Goal: Task Accomplishment & Management: Complete application form

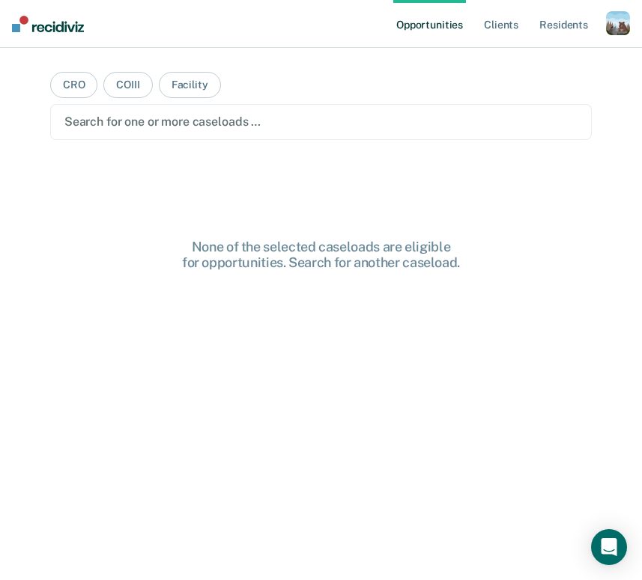
click at [620, 25] on div "button" at bounding box center [618, 23] width 24 height 24
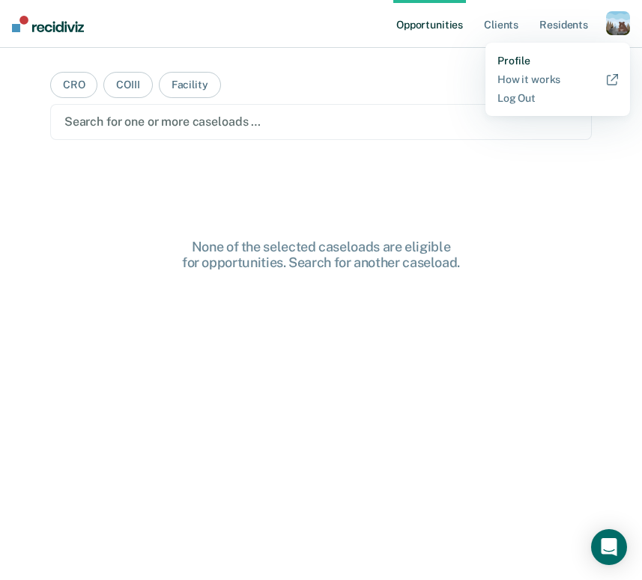
click at [555, 59] on link "Profile" at bounding box center [557, 61] width 121 height 13
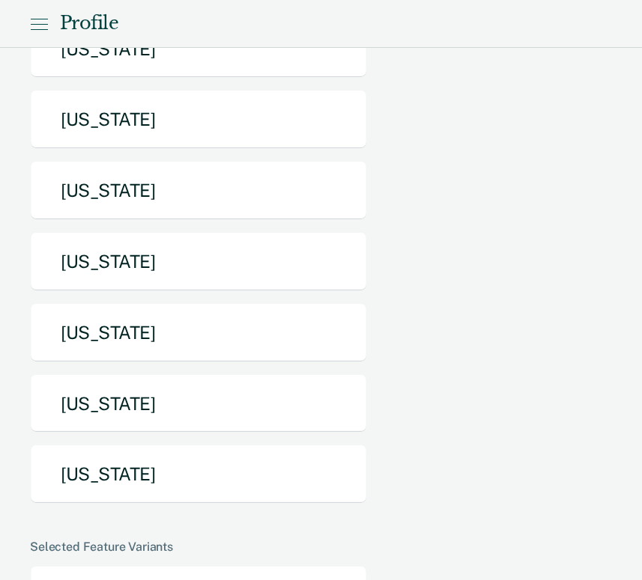
scroll to position [832, 0]
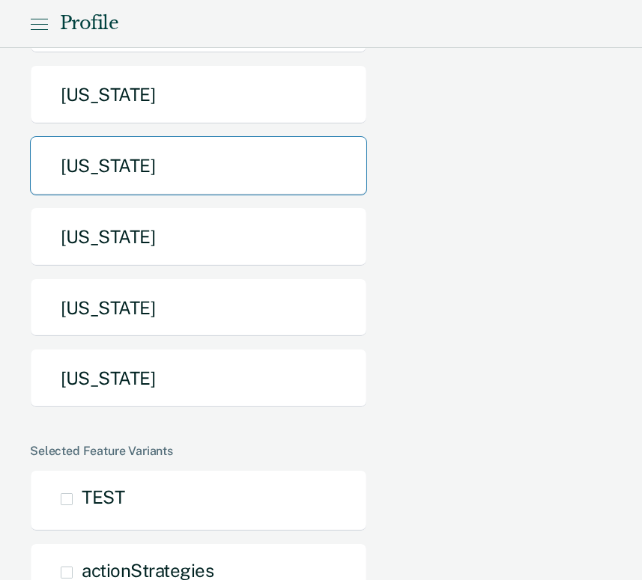
click at [215, 136] on button "[US_STATE]" at bounding box center [198, 165] width 337 height 59
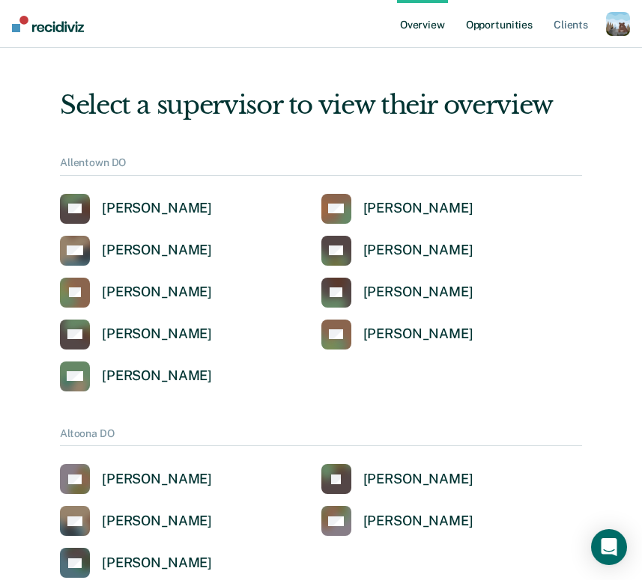
click at [532, 28] on link "Opportunities" at bounding box center [499, 24] width 73 height 48
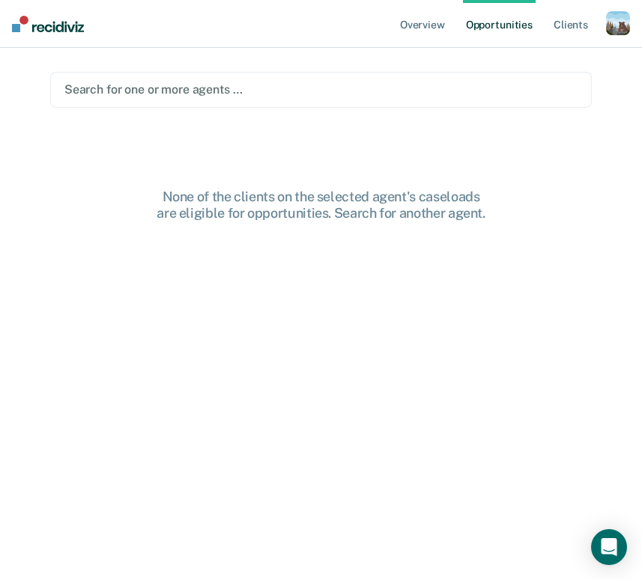
click at [442, 78] on div "Search for one or more agents …" at bounding box center [320, 90] width 541 height 36
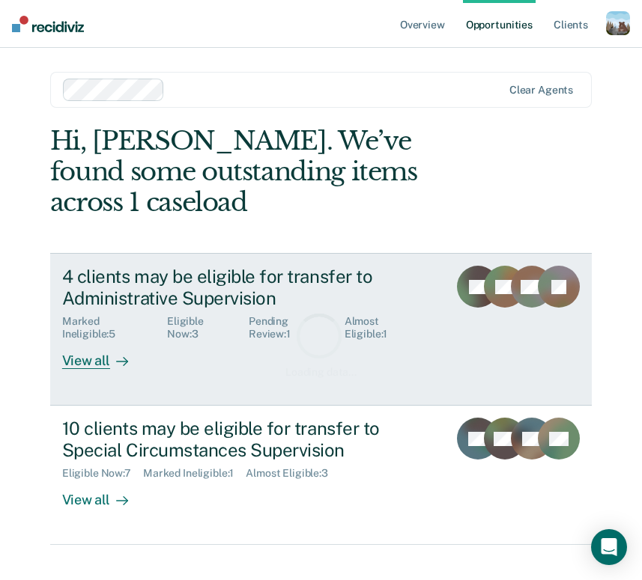
click at [179, 317] on div "4 clients may be eligible for transfer to Administrative Supervision Marked Ine…" at bounding box center [267, 317] width 410 height 103
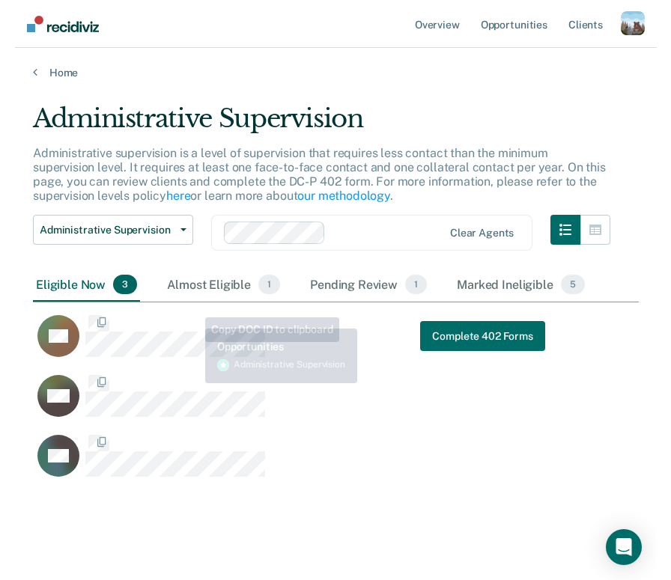
scroll to position [386, 606]
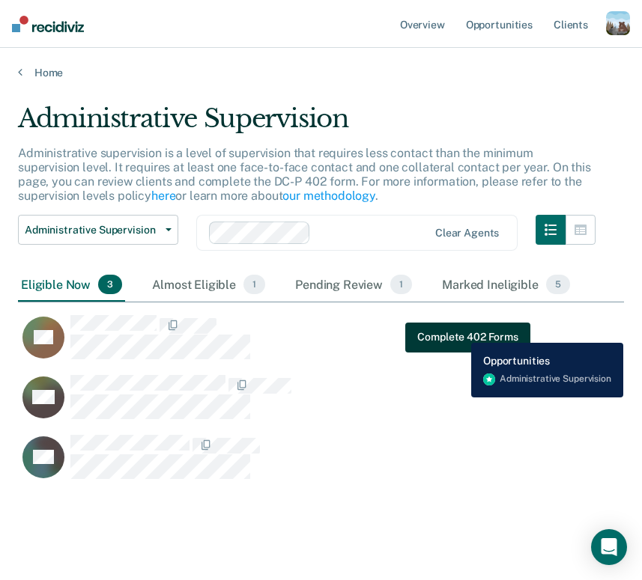
click at [460, 332] on button "Complete 402 Forms" at bounding box center [467, 338] width 124 height 30
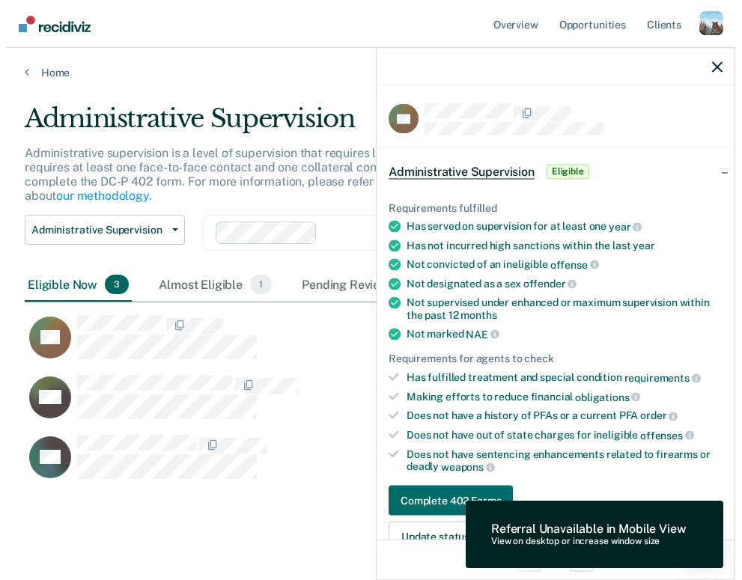
scroll to position [386, 706]
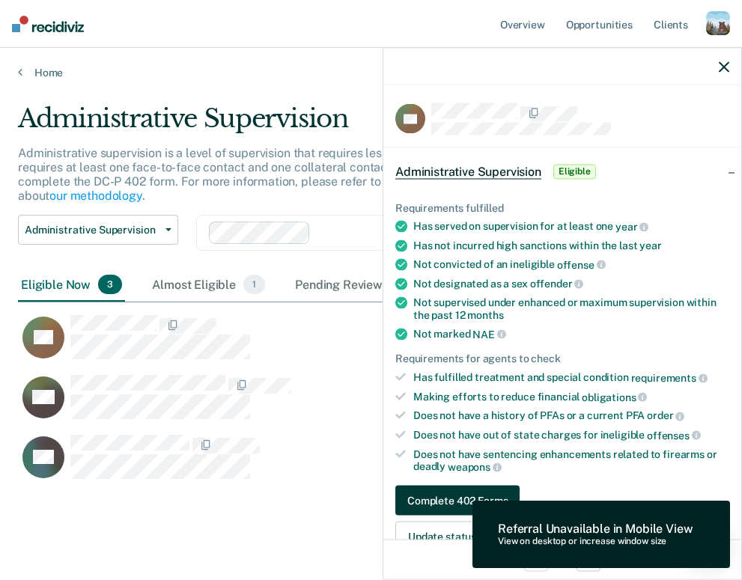
click at [450, 505] on button "Complete 402 Forms" at bounding box center [457, 501] width 124 height 30
click at [442, 486] on button "Complete 402 Forms" at bounding box center [457, 501] width 124 height 30
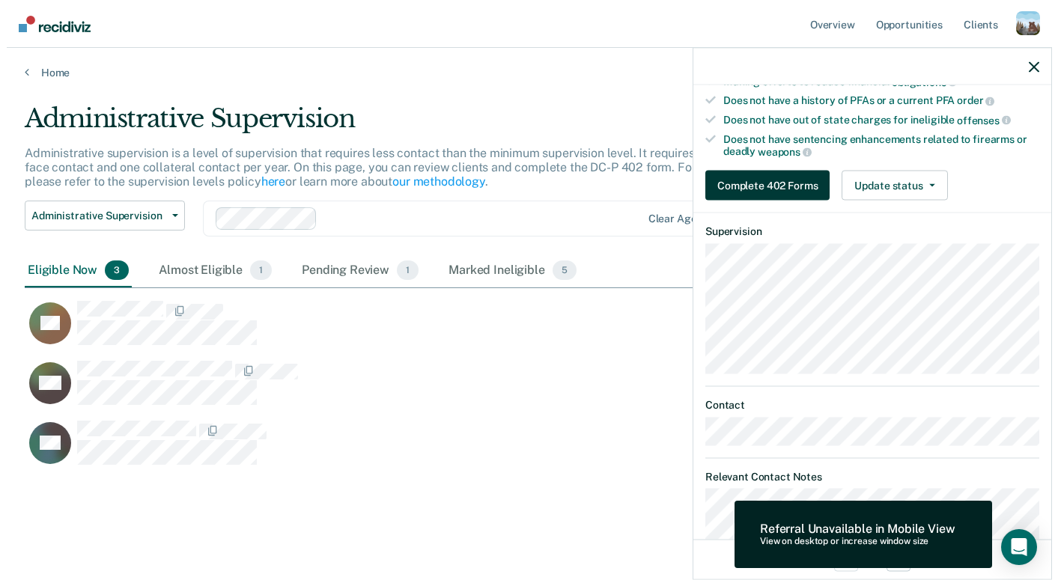
scroll to position [365, 1022]
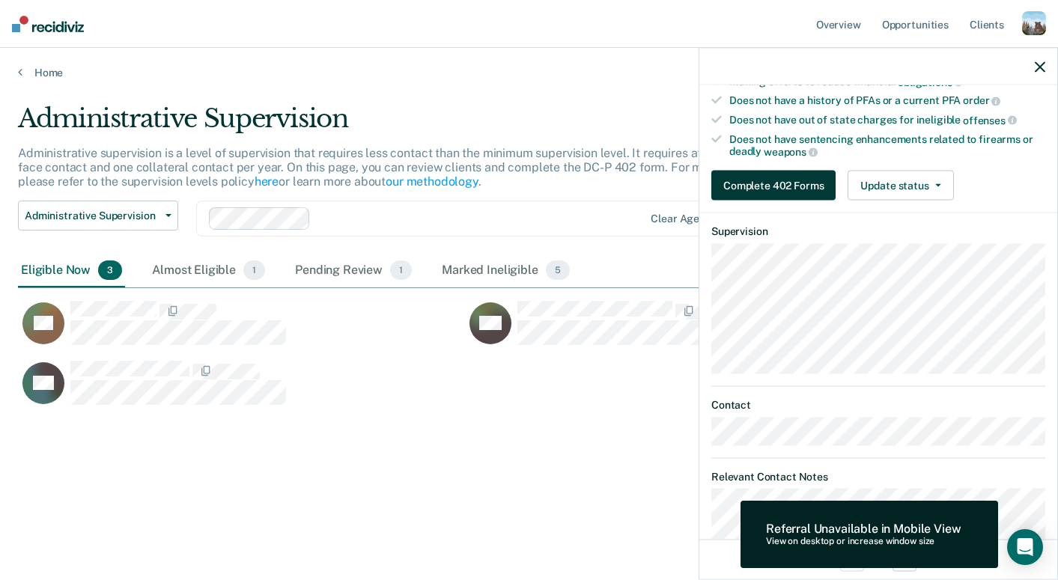
click at [641, 181] on button "Complete 402 Forms" at bounding box center [773, 186] width 124 height 30
